Goal: Find specific page/section: Find specific page/section

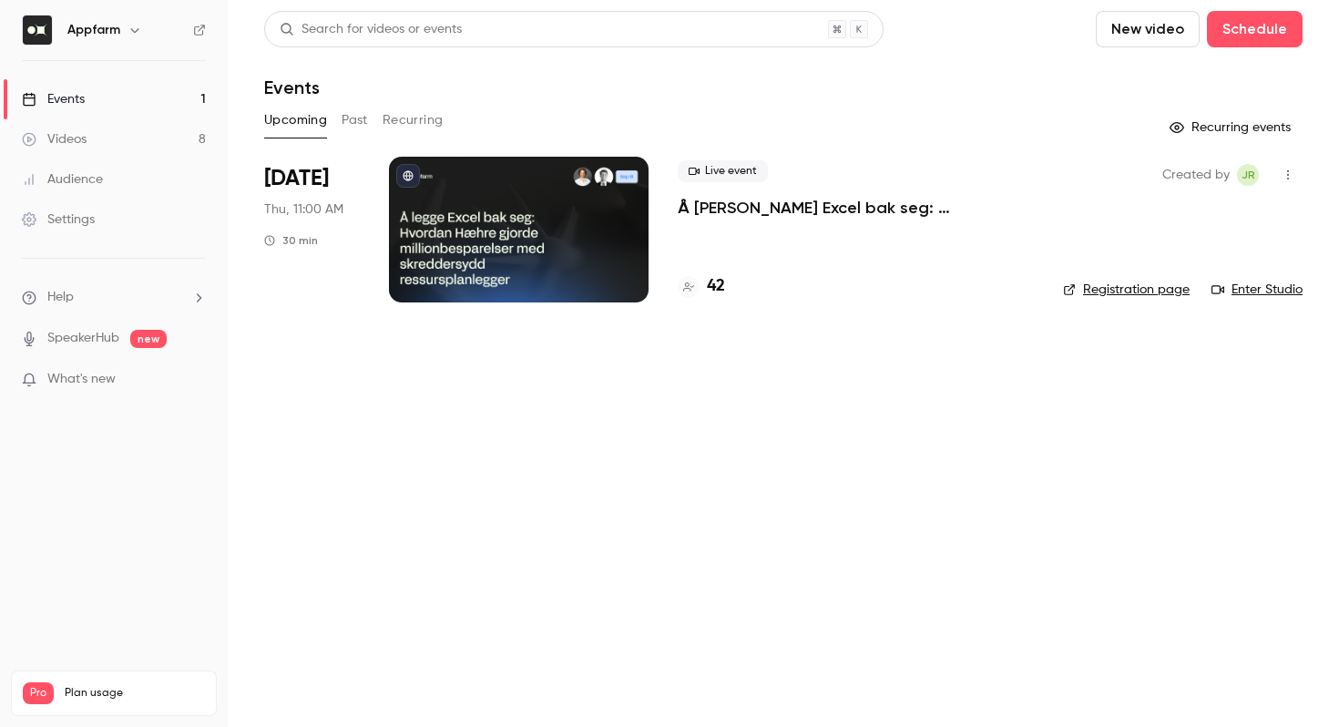
click at [707, 290] on h4 "42" at bounding box center [716, 286] width 18 height 25
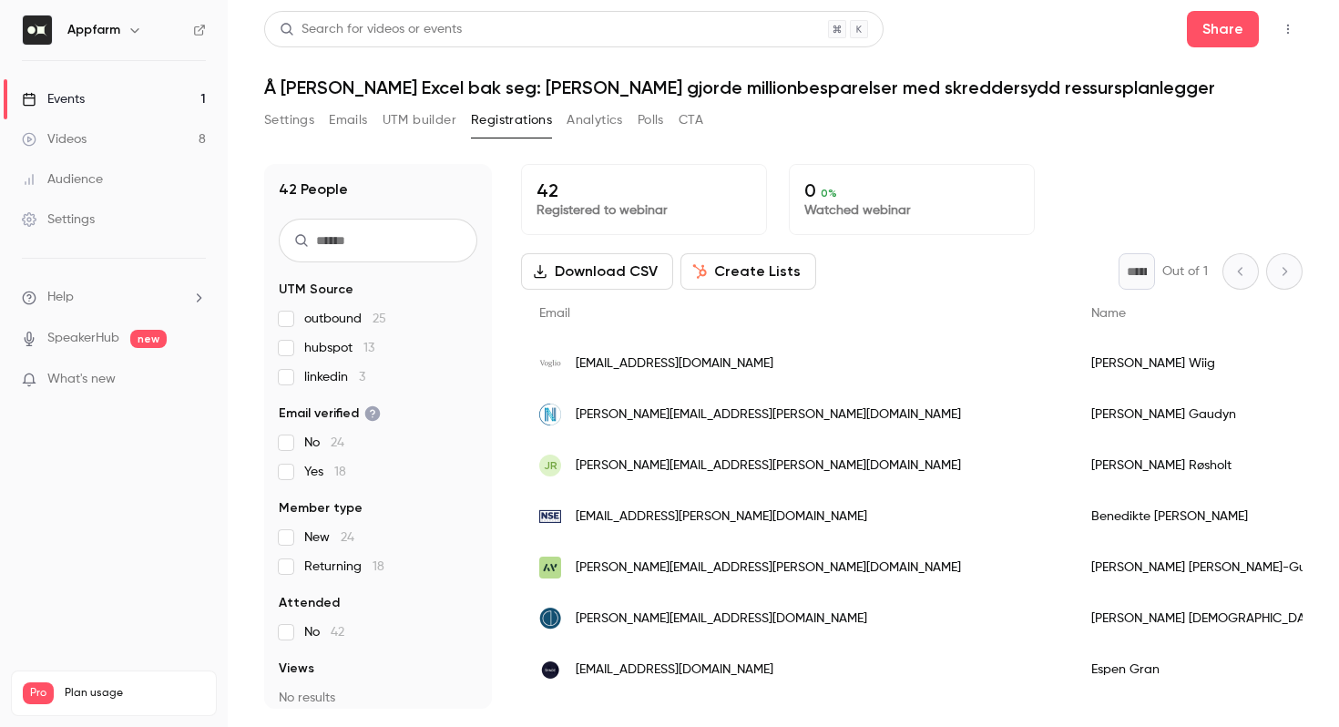
click at [143, 143] on link "Videos 8" at bounding box center [114, 139] width 228 height 40
